Goal: Transaction & Acquisition: Book appointment/travel/reservation

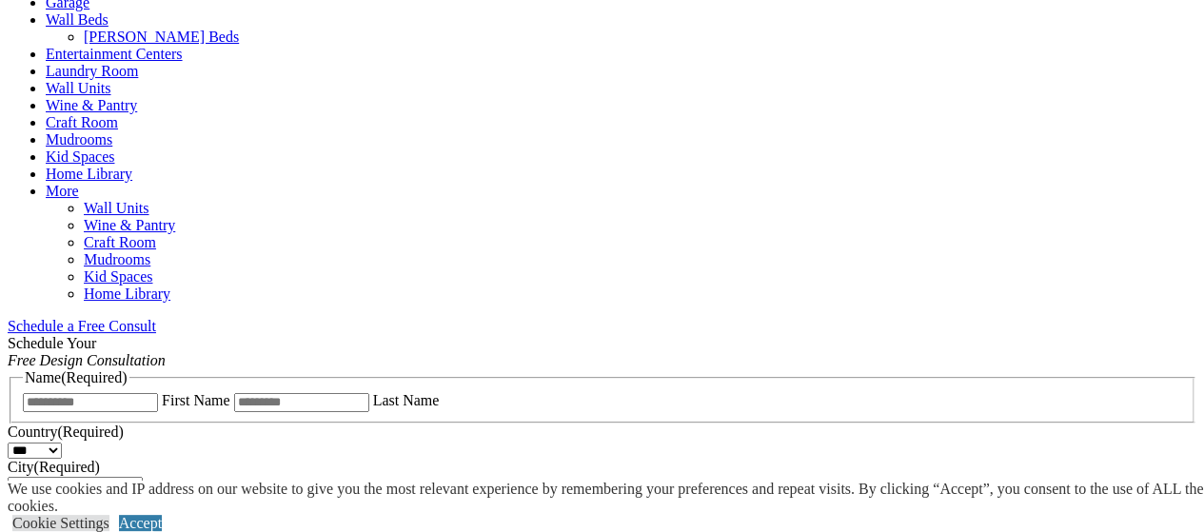
scroll to position [1047, 0]
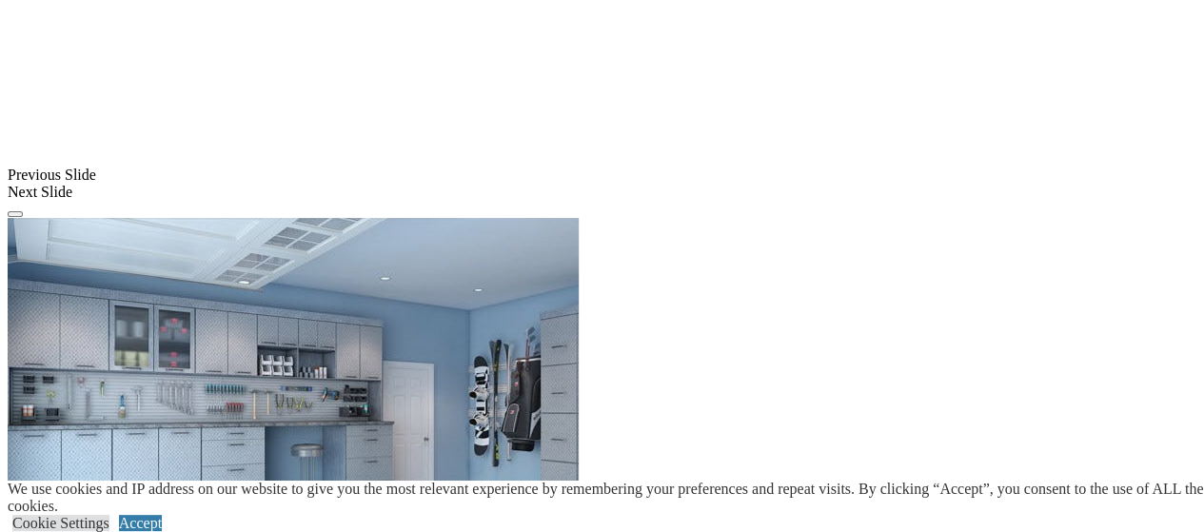
scroll to position [2093, 0]
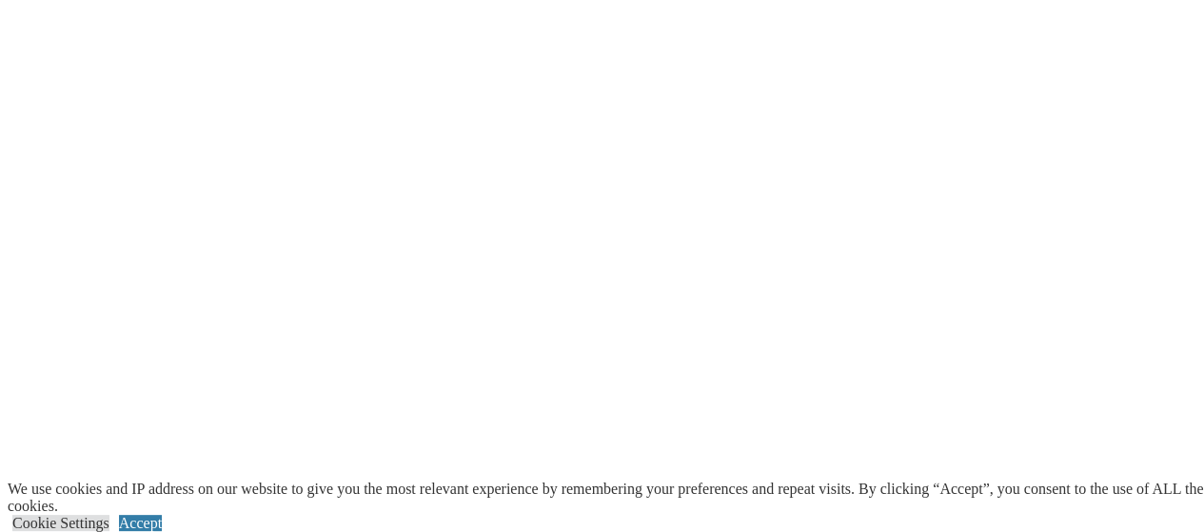
scroll to position [3045, 0]
